Goal: Task Accomplishment & Management: Manage account settings

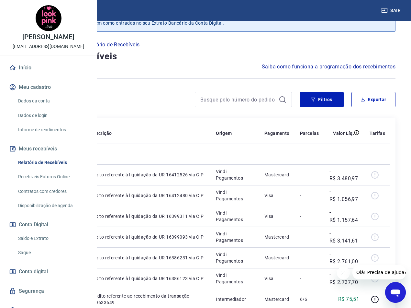
scroll to position [32, 0]
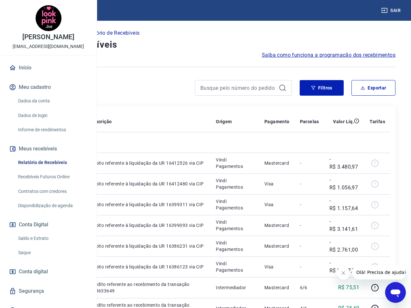
click at [346, 274] on icon "Fechar mensagem da empresa" at bounding box center [343, 272] width 5 height 5
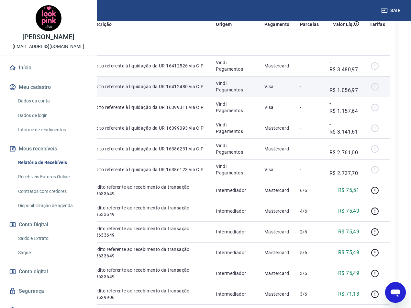
scroll to position [162, 0]
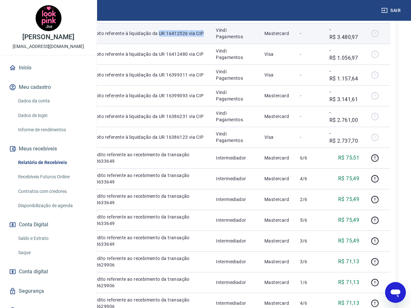
drag, startPoint x: 200, startPoint y: 58, endPoint x: 185, endPoint y: 53, distance: 16.1
click at [185, 37] on p "Débito referente à liquidação da UR 16412526 via CIP" at bounding box center [147, 33] width 115 height 6
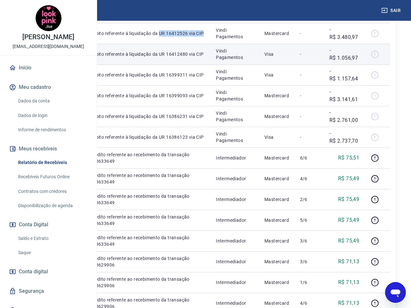
copy p "UR 16412526 via CIP"
drag, startPoint x: 202, startPoint y: 91, endPoint x: 184, endPoint y: 84, distance: 18.6
click at [184, 57] on p "Débito referente à liquidação da UR 16412480 via CIP" at bounding box center [147, 54] width 115 height 6
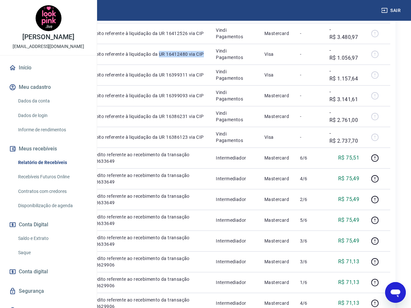
copy p "UR 16412480 via CIP"
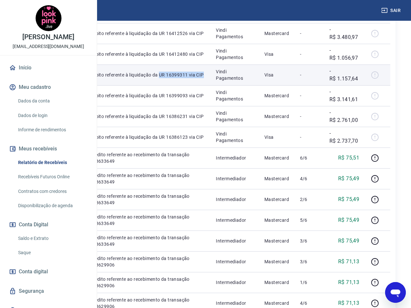
drag, startPoint x: 204, startPoint y: 126, endPoint x: 183, endPoint y: 119, distance: 22.1
click at [183, 85] on td "Débito referente à liquidação da UR 16399311 via CIP" at bounding box center [148, 74] width 126 height 21
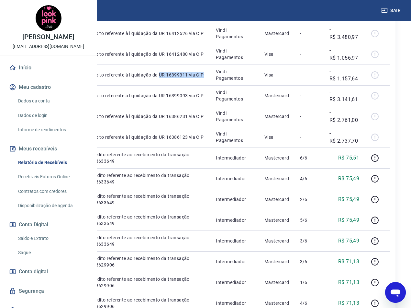
copy p "UR 16399311 via CIP"
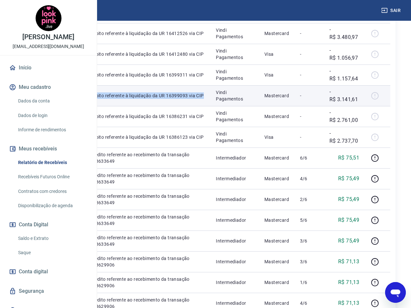
drag, startPoint x: 202, startPoint y: 158, endPoint x: 177, endPoint y: 151, distance: 25.4
click at [177, 106] on tr "20930968 Débito referente à liquidação da UR 16399093 via CIP Vindi Pagamentos …" at bounding box center [206, 95] width 370 height 21
click at [198, 99] on p "Débito referente à liquidação da UR 16399093 via CIP" at bounding box center [147, 95] width 115 height 6
drag, startPoint x: 205, startPoint y: 157, endPoint x: 185, endPoint y: 151, distance: 20.4
click at [185, 99] on p "Débito referente à liquidação da UR 16399093 via CIP" at bounding box center [147, 95] width 115 height 6
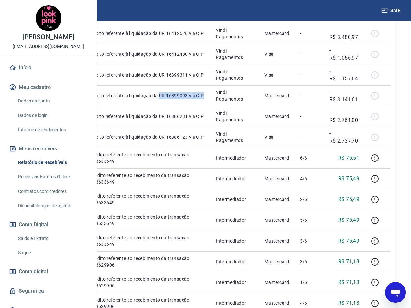
copy p "UR 16399093 via CIP"
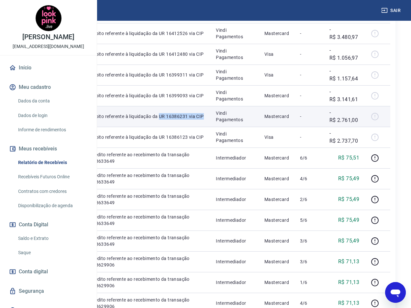
drag, startPoint x: 201, startPoint y: 190, endPoint x: 183, endPoint y: 184, distance: 18.6
click at [183, 127] on td "Débito referente à liquidação da UR 16386231 via CIP" at bounding box center [148, 116] width 126 height 21
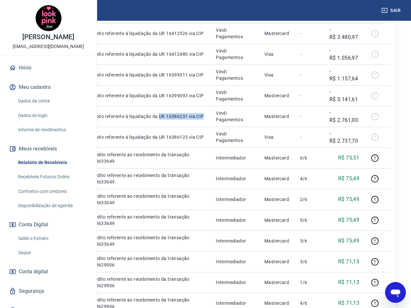
copy p "UR 16386231 via CIP"
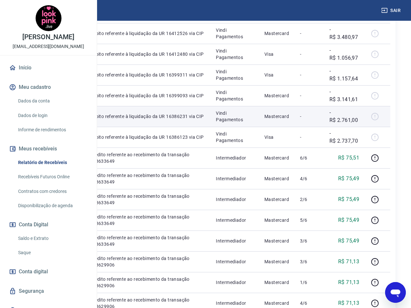
drag, startPoint x: 149, startPoint y: 178, endPoint x: 116, endPoint y: 177, distance: 32.7
click at [59, 127] on td "20918206" at bounding box center [40, 116] width 39 height 21
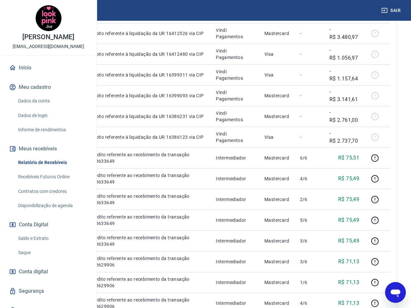
copy p "20918206"
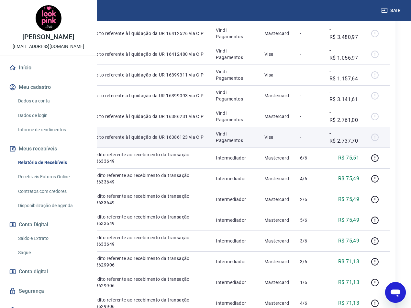
drag, startPoint x: 151, startPoint y: 209, endPoint x: 119, endPoint y: 207, distance: 32.8
click at [59, 147] on td "20918103" at bounding box center [40, 137] width 39 height 21
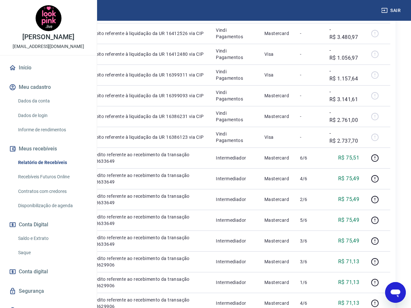
copy p "20918103"
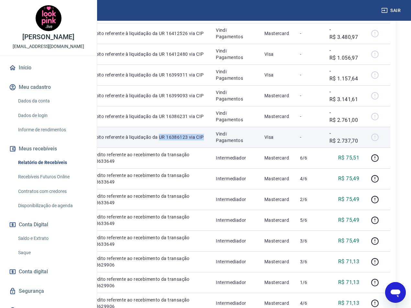
drag, startPoint x: 204, startPoint y: 221, endPoint x: 184, endPoint y: 216, distance: 20.3
click at [184, 140] on p "Débito referente à liquidação da UR 16386123 via CIP" at bounding box center [147, 137] width 115 height 6
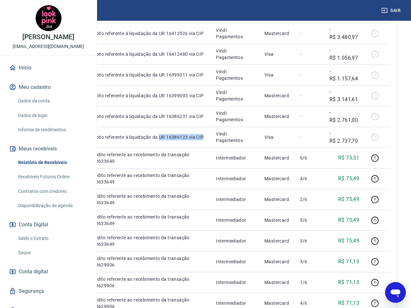
copy p "UR 16386123 via CIP"
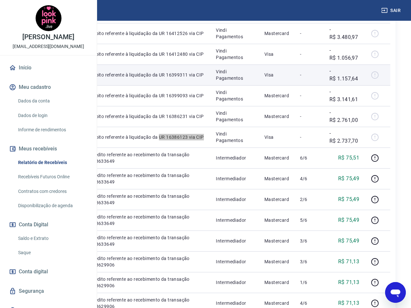
scroll to position [129, 0]
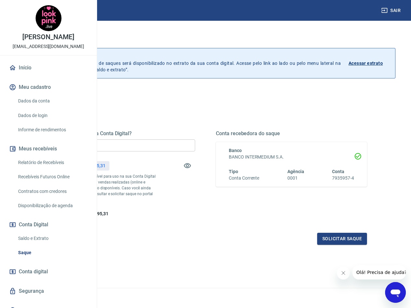
click at [186, 146] on input "R$ 0,00" at bounding box center [119, 145] width 151 height 12
type input "R$ 14.195,31"
click at [331, 244] on button "Solicitar saque" at bounding box center [342, 238] width 50 height 12
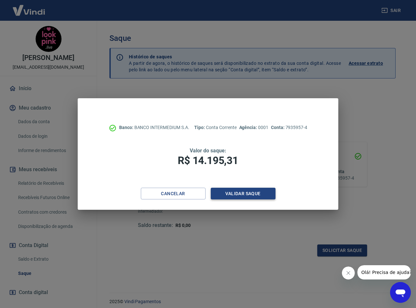
click at [245, 193] on button "Validar saque" at bounding box center [243, 193] width 65 height 12
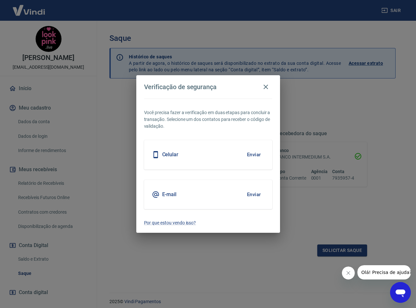
click at [253, 196] on button "Enviar" at bounding box center [253, 194] width 21 height 14
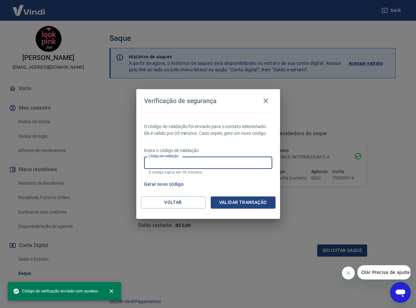
click at [214, 161] on input "Código de validação" at bounding box center [208, 162] width 128 height 12
paste input "845486"
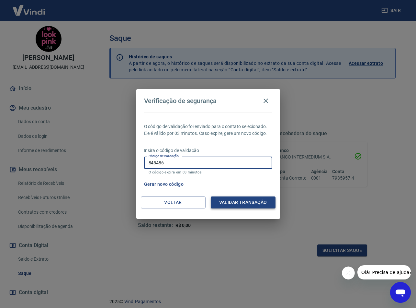
type input "845486"
click at [260, 201] on button "Validar transação" at bounding box center [243, 202] width 65 height 12
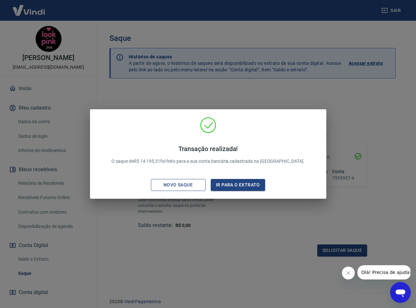
click at [185, 185] on div "Novo saque" at bounding box center [178, 185] width 45 height 8
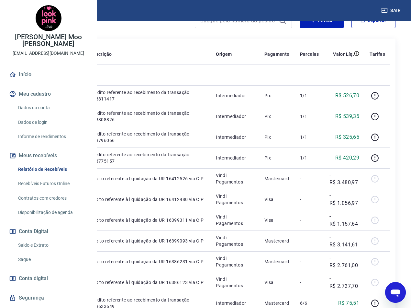
scroll to position [97, 0]
